Goal: Check status: Check status

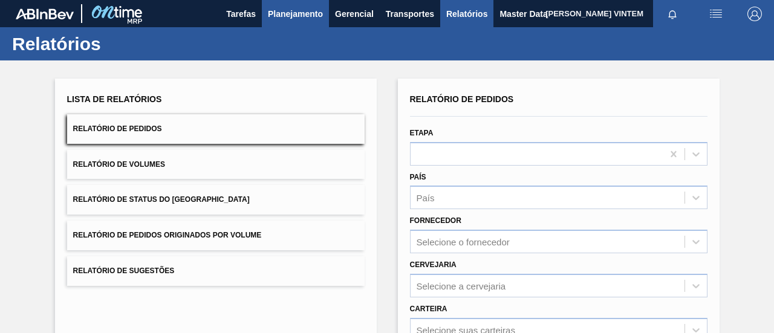
click at [279, 16] on span "Planejamento" at bounding box center [295, 14] width 55 height 15
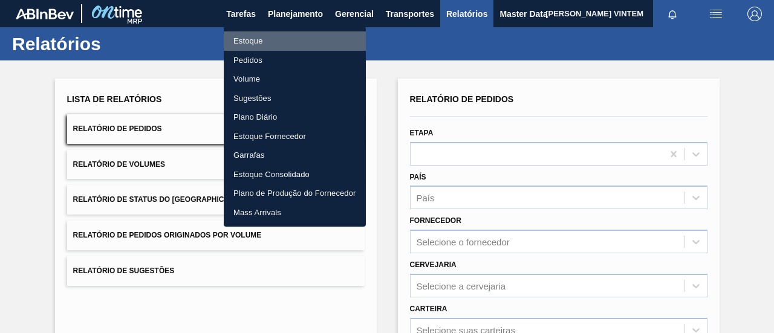
click at [254, 42] on li "Estoque" at bounding box center [295, 40] width 142 height 19
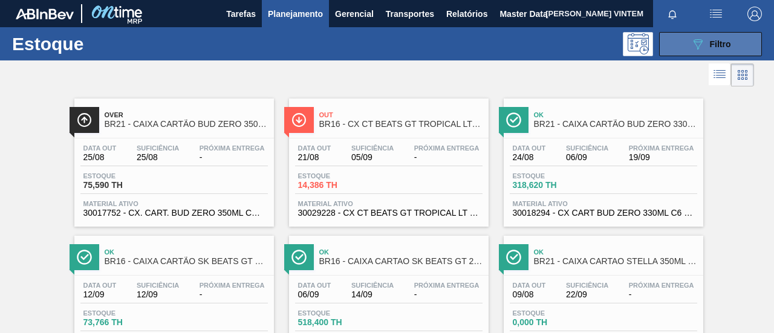
click at [698, 47] on icon "089F7B8B-B2A5-4AFE-B5C0-19BA573D28AC" at bounding box center [698, 44] width 15 height 15
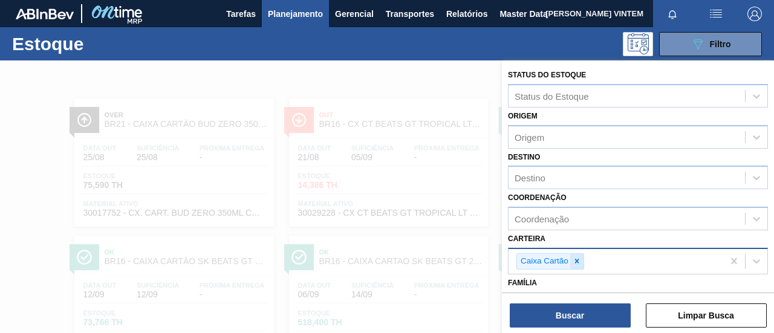
click at [582, 267] on div at bounding box center [576, 261] width 13 height 15
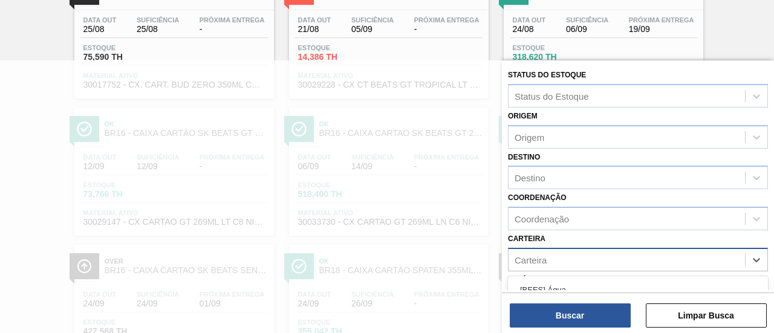
click at [596, 257] on div "Carteira" at bounding box center [627, 260] width 236 height 18
type input "malte"
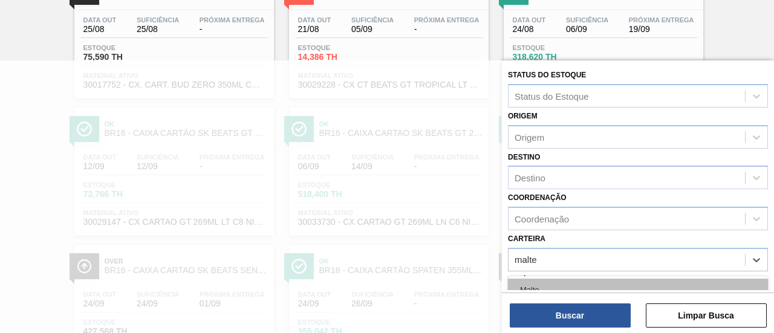
click at [576, 287] on div "Malte" at bounding box center [638, 290] width 260 height 22
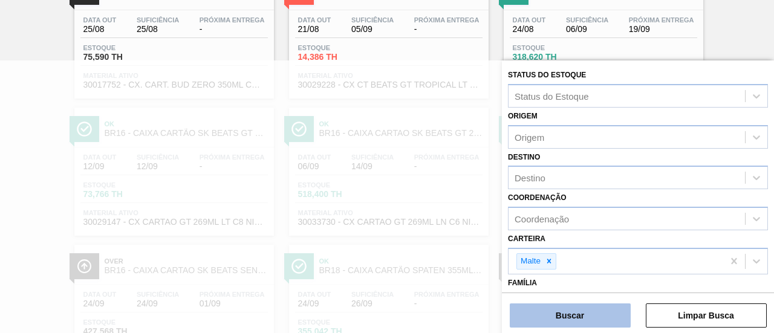
click at [581, 313] on button "Buscar" at bounding box center [570, 316] width 121 height 24
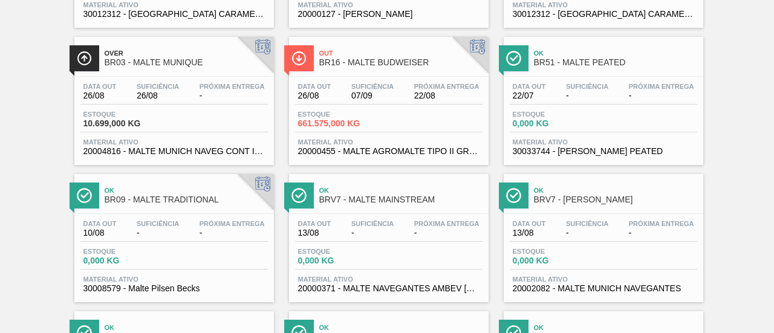
scroll to position [0, 0]
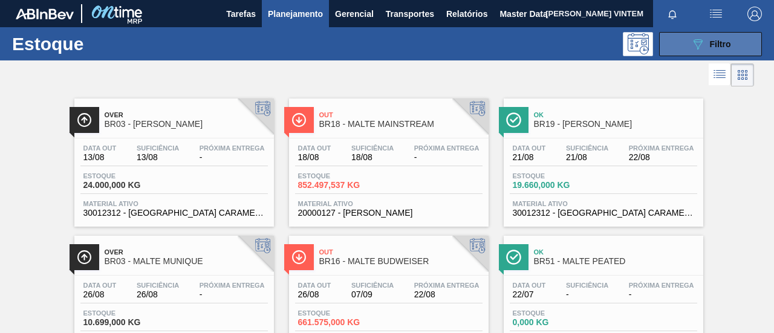
click at [708, 44] on div "089F7B8B-B2A5-4AFE-B5C0-19BA573D28AC Filtro" at bounding box center [711, 44] width 41 height 15
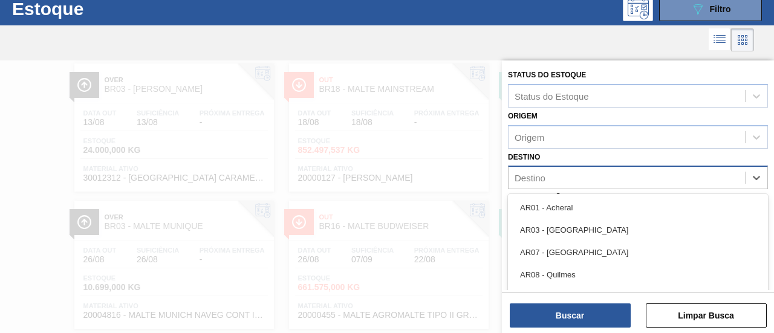
click at [606, 181] on div "Destino" at bounding box center [627, 178] width 236 height 18
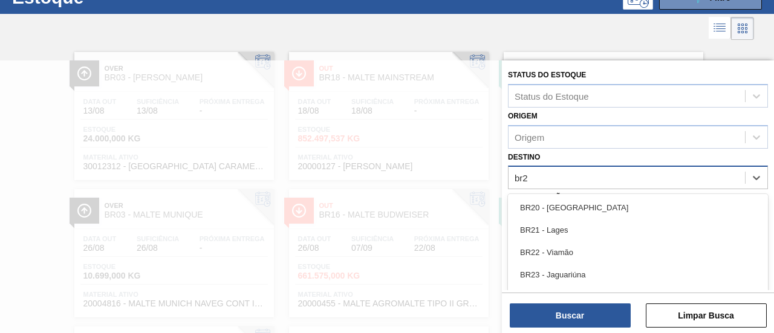
type input "br28"
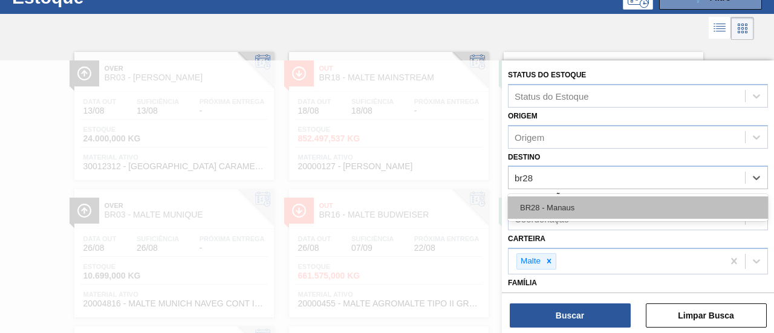
click at [564, 206] on div "BR28 - Manaus" at bounding box center [638, 208] width 260 height 22
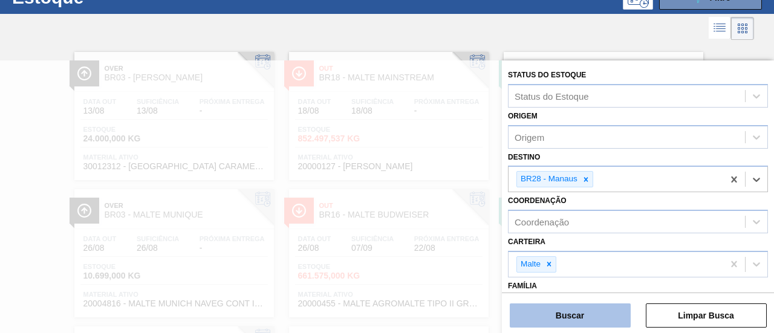
click at [576, 313] on button "Buscar" at bounding box center [570, 316] width 121 height 24
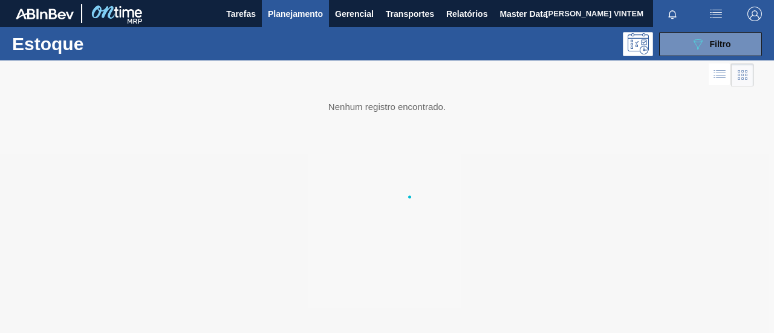
scroll to position [0, 0]
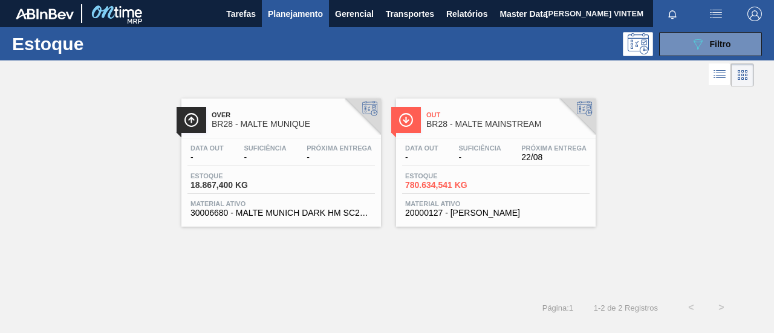
click at [464, 148] on span "Suficiência" at bounding box center [479, 148] width 42 height 7
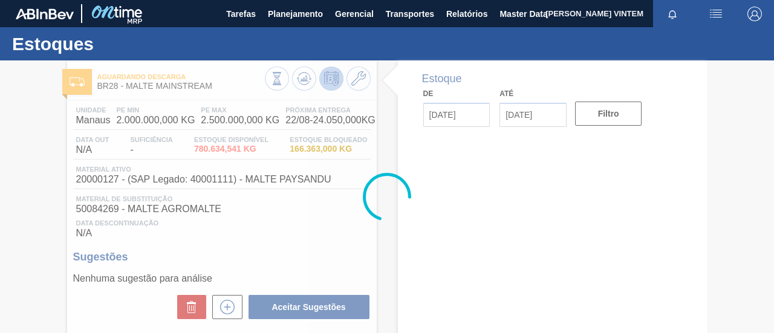
type input "[DATE]"
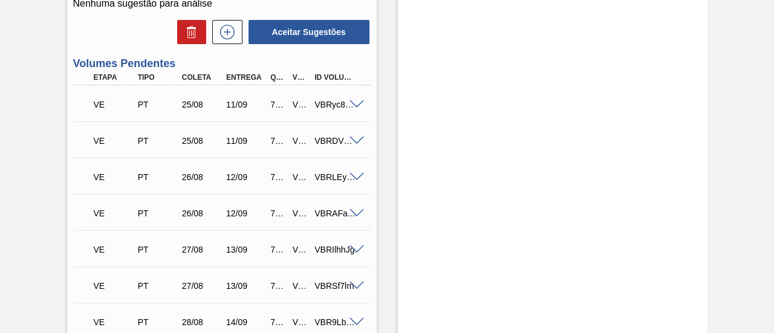
scroll to position [369, 0]
click at [359, 105] on span at bounding box center [357, 105] width 15 height 9
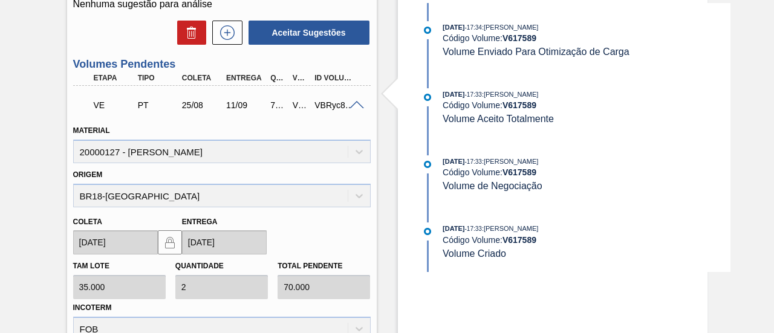
click at [353, 107] on span at bounding box center [357, 105] width 15 height 9
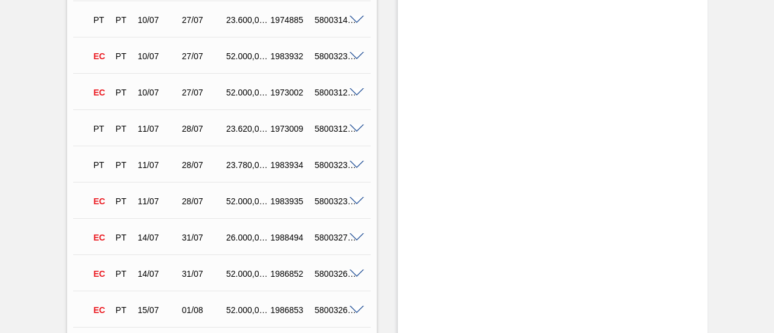
scroll to position [4845, 0]
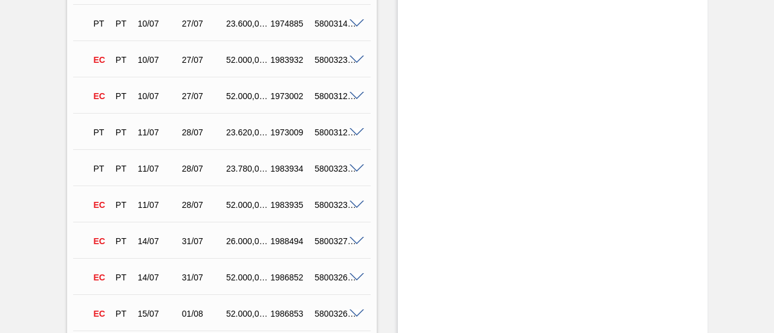
click at [356, 135] on span at bounding box center [357, 132] width 15 height 9
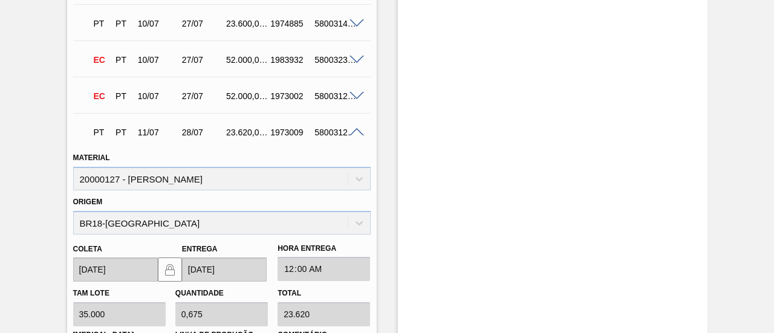
click at [356, 135] on span at bounding box center [357, 132] width 15 height 9
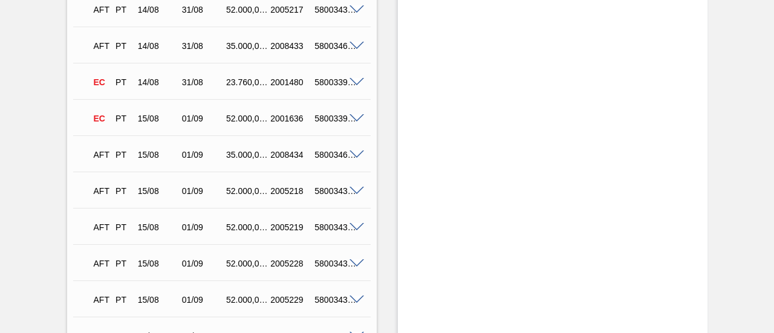
scroll to position [8064, 0]
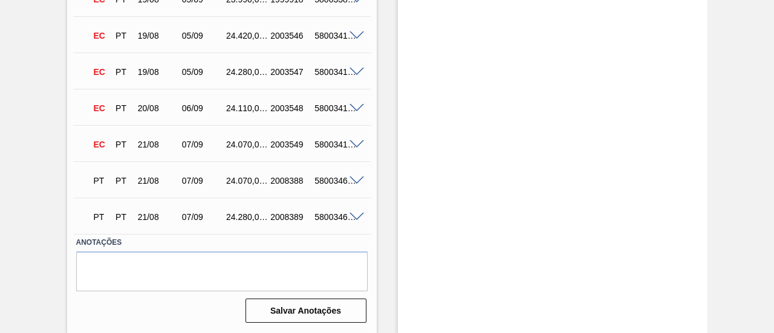
click at [354, 218] on span at bounding box center [357, 217] width 15 height 9
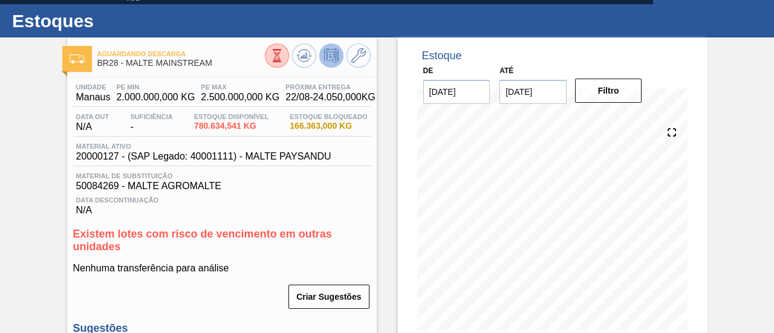
scroll to position [22, 0]
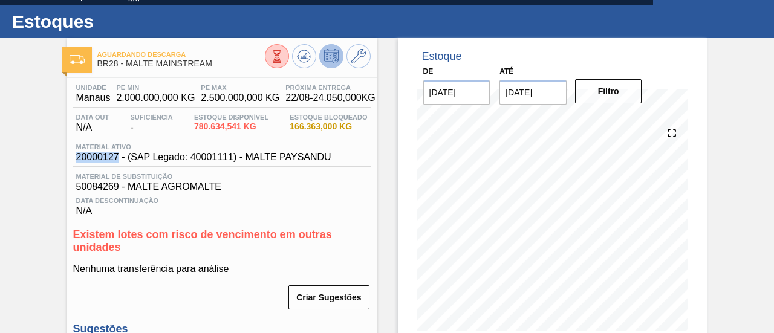
drag, startPoint x: 117, startPoint y: 161, endPoint x: 77, endPoint y: 163, distance: 40.0
click at [77, 163] on span "20000127 - (SAP Legado: 40001111) - MALTE PAYSANDU" at bounding box center [203, 157] width 255 height 11
copy span "20000127"
